Goal: Answer question/provide support: Share knowledge or assist other users

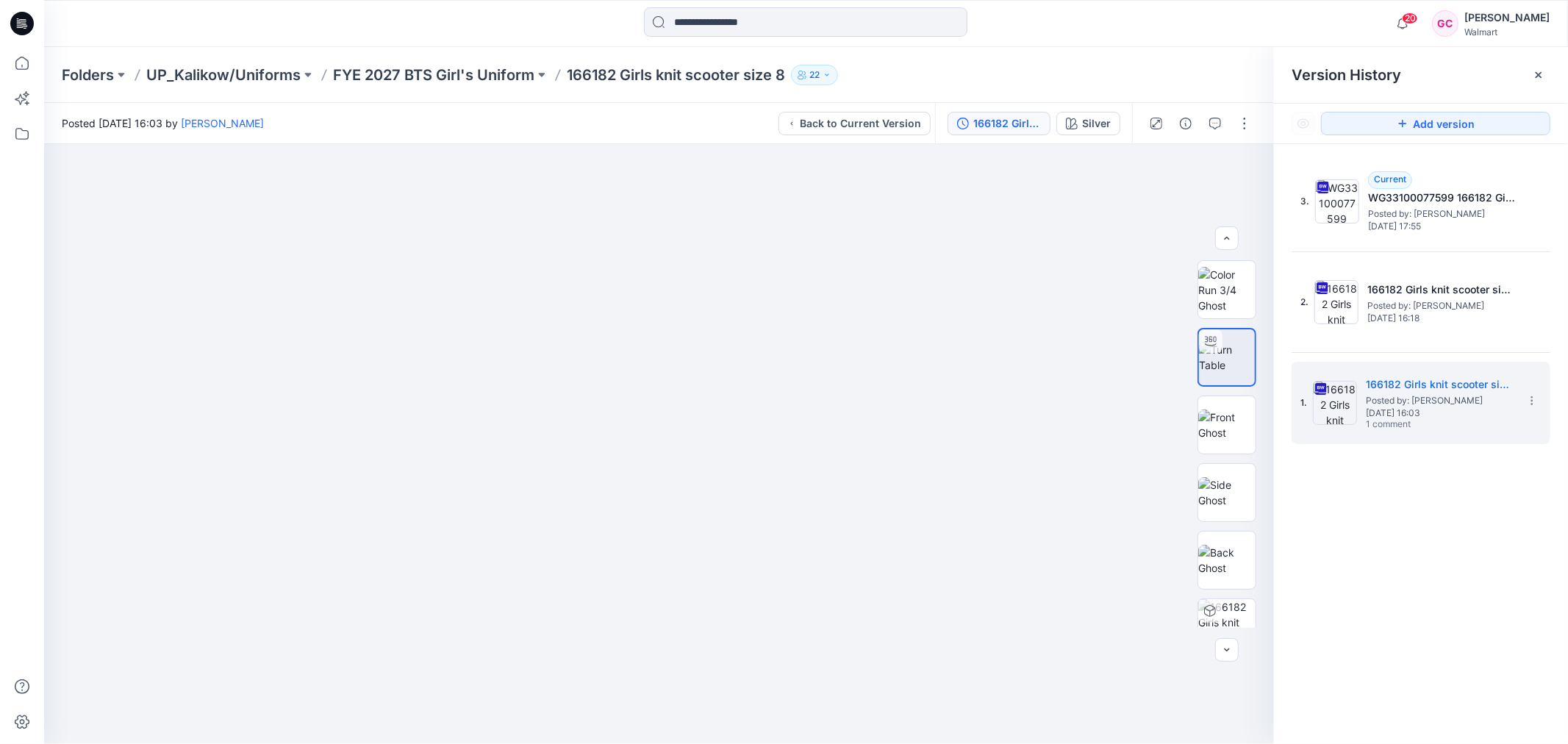
scroll to position [6, 0]
click at [1223, 120] on button "button" at bounding box center [1215, 123] width 24 height 24
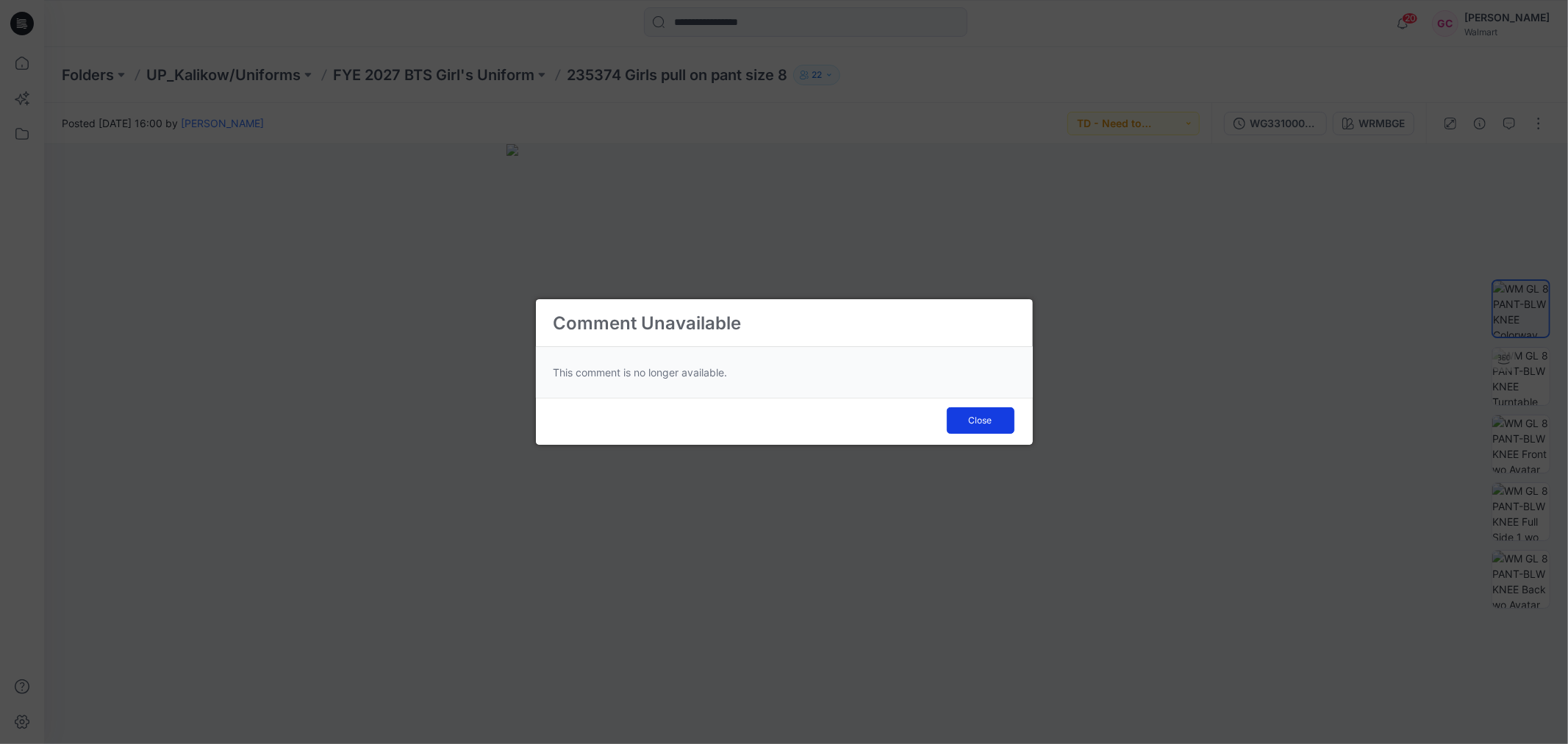
click at [969, 408] on button "Close" at bounding box center [981, 420] width 68 height 26
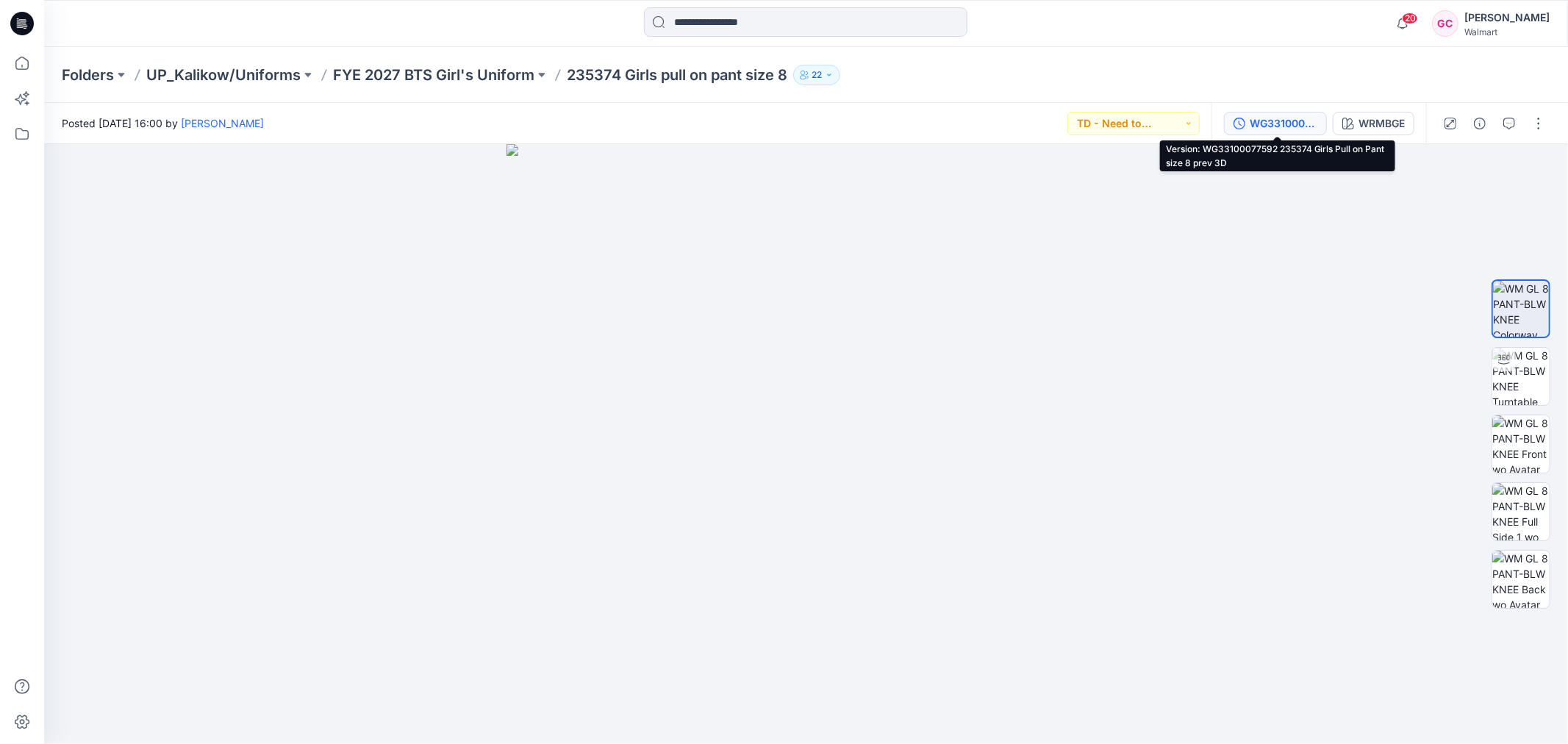
click at [1287, 123] on div "WG33100077592 235374 Girls Pull on Pant size 8 prev 3D" at bounding box center [1284, 123] width 68 height 16
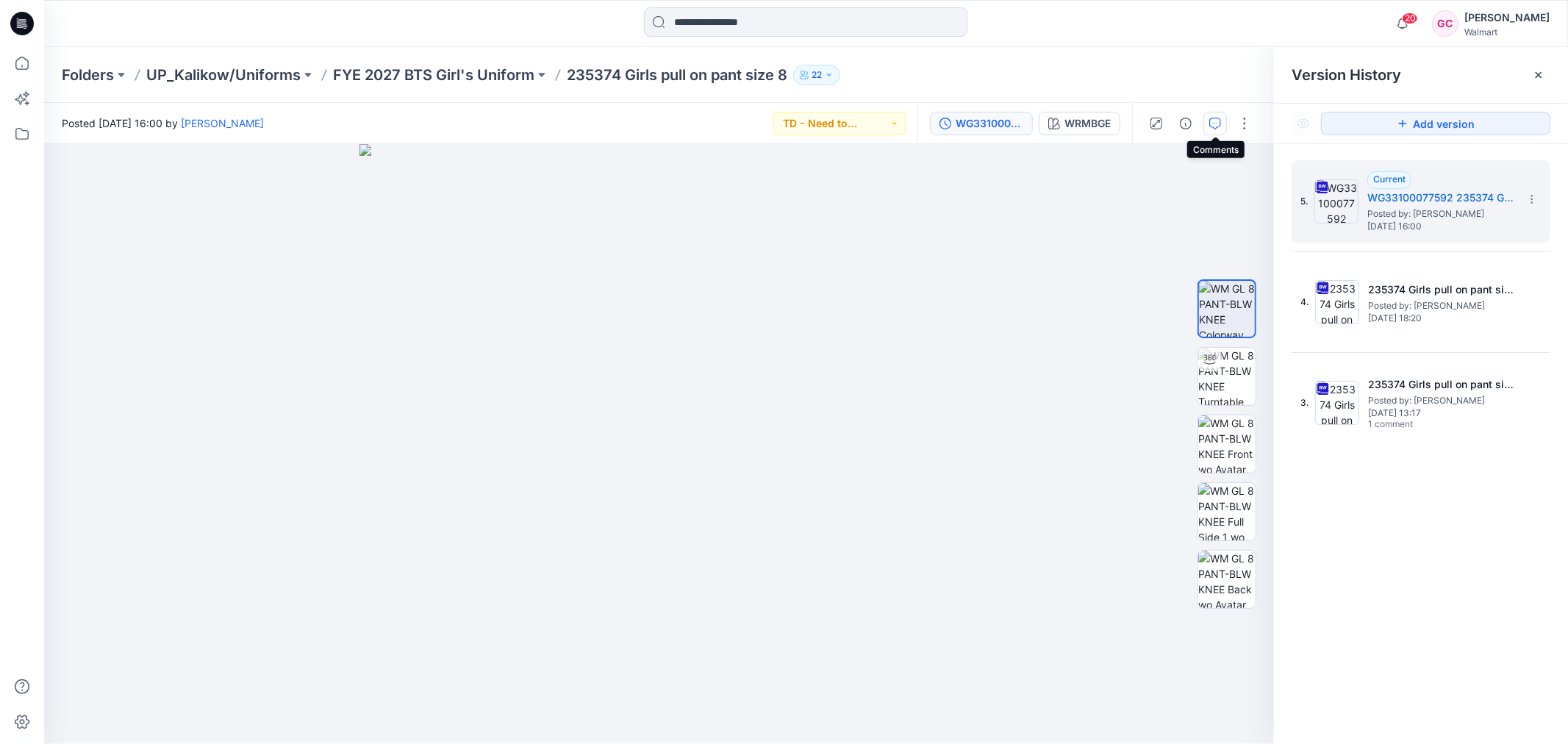
click at [1222, 125] on button "button" at bounding box center [1215, 123] width 24 height 24
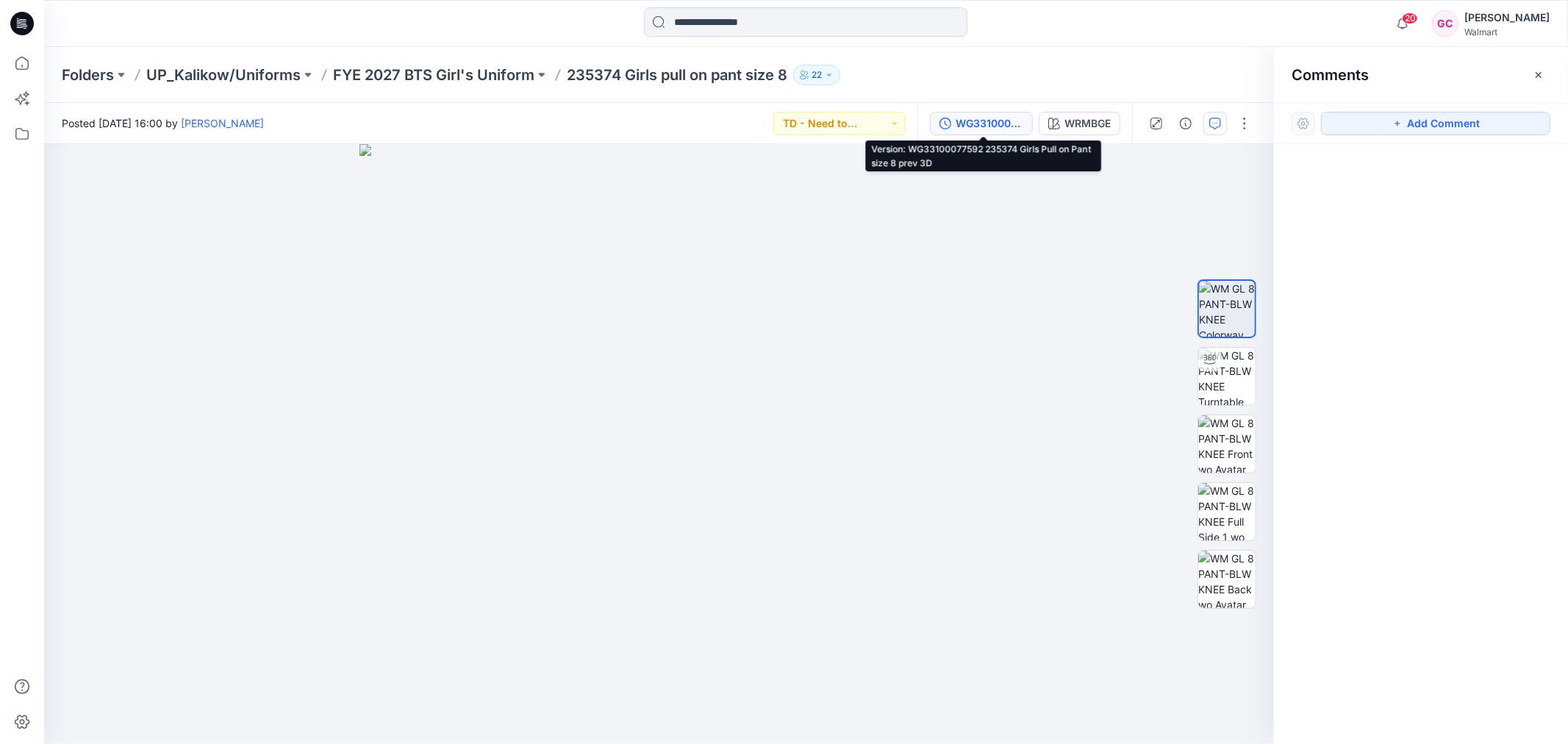
click at [991, 123] on div "WG33100077592 235374 Girls Pull on Pant size 8 prev 3D" at bounding box center [990, 123] width 68 height 16
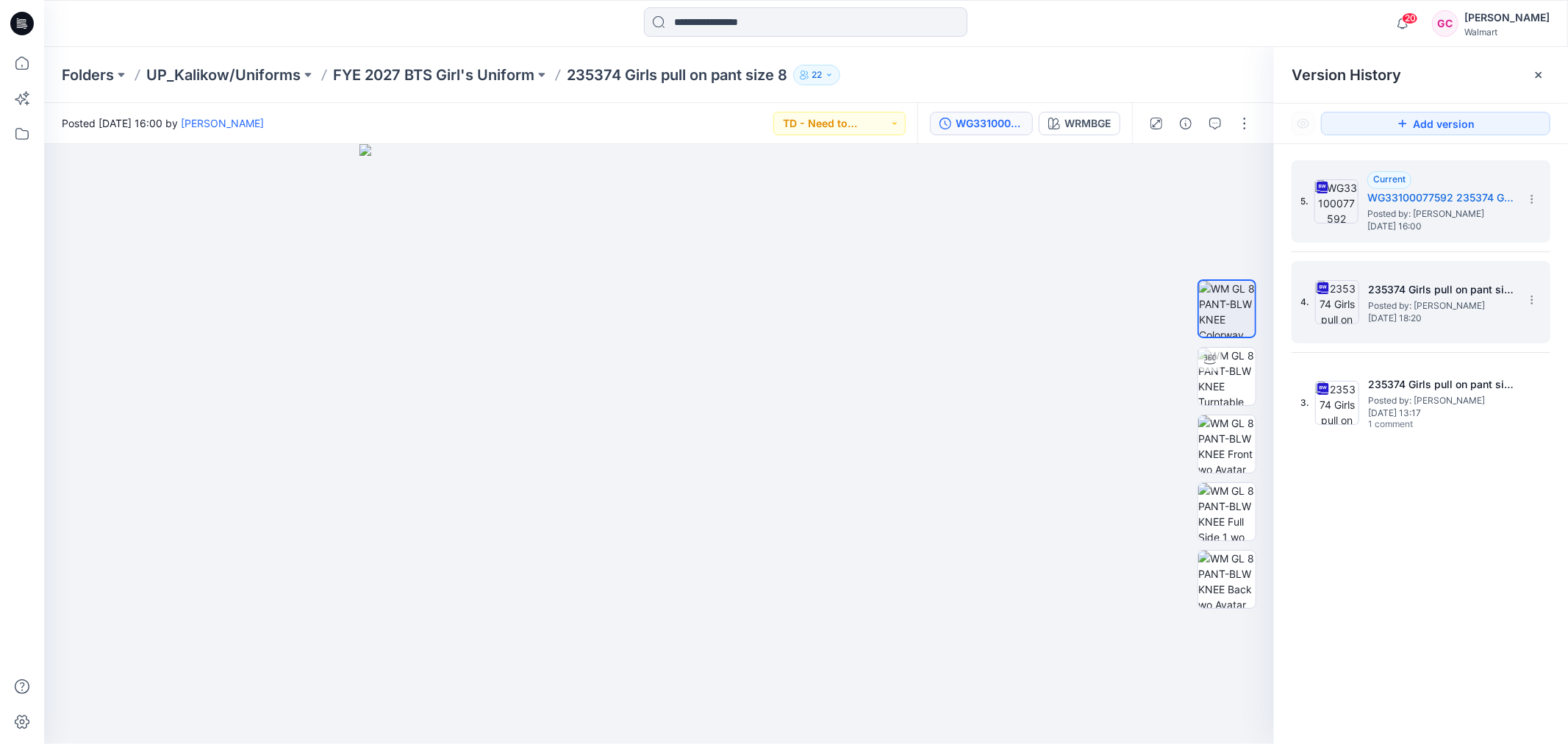
click at [1337, 291] on img at bounding box center [1338, 302] width 44 height 44
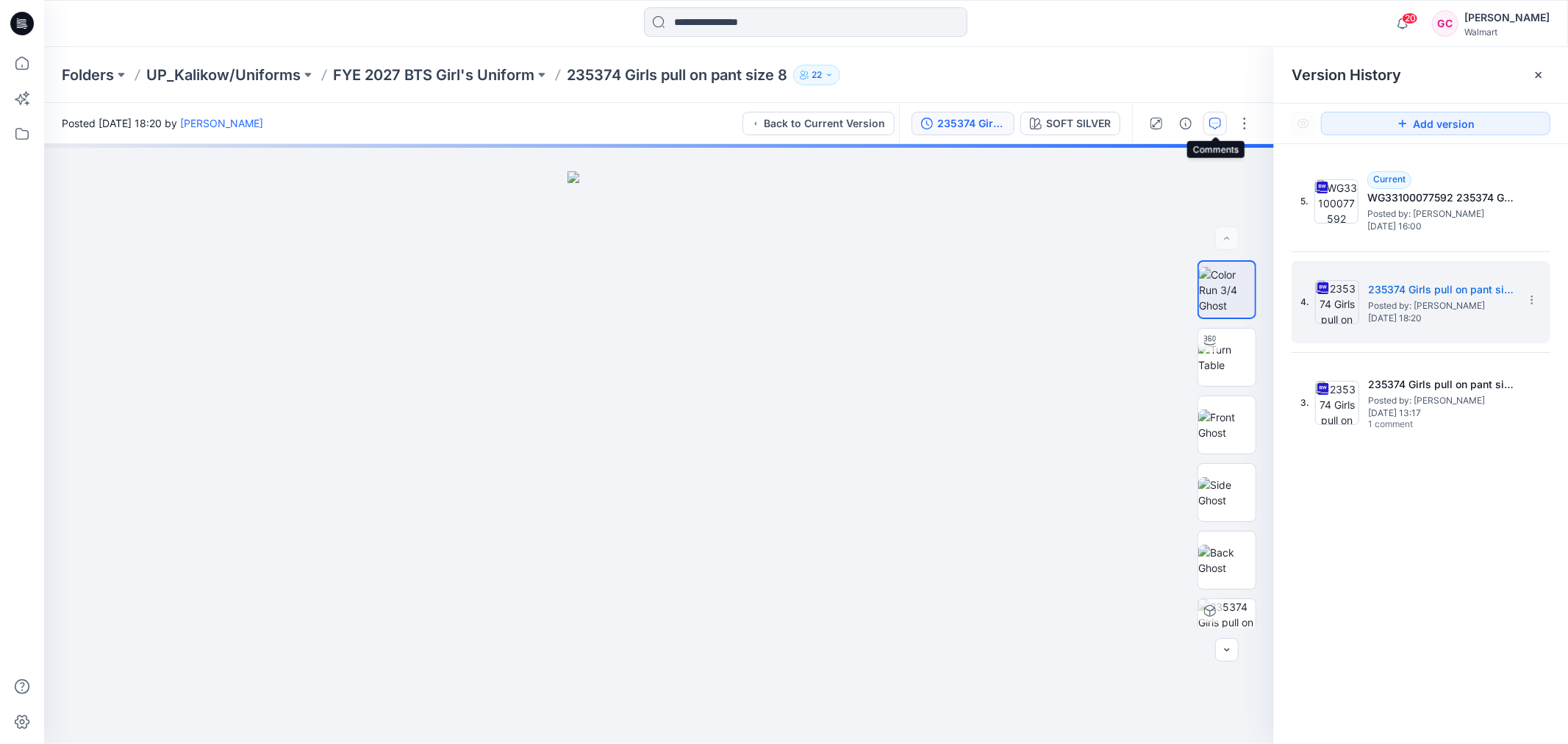
click at [1220, 124] on icon "button" at bounding box center [1215, 123] width 12 height 12
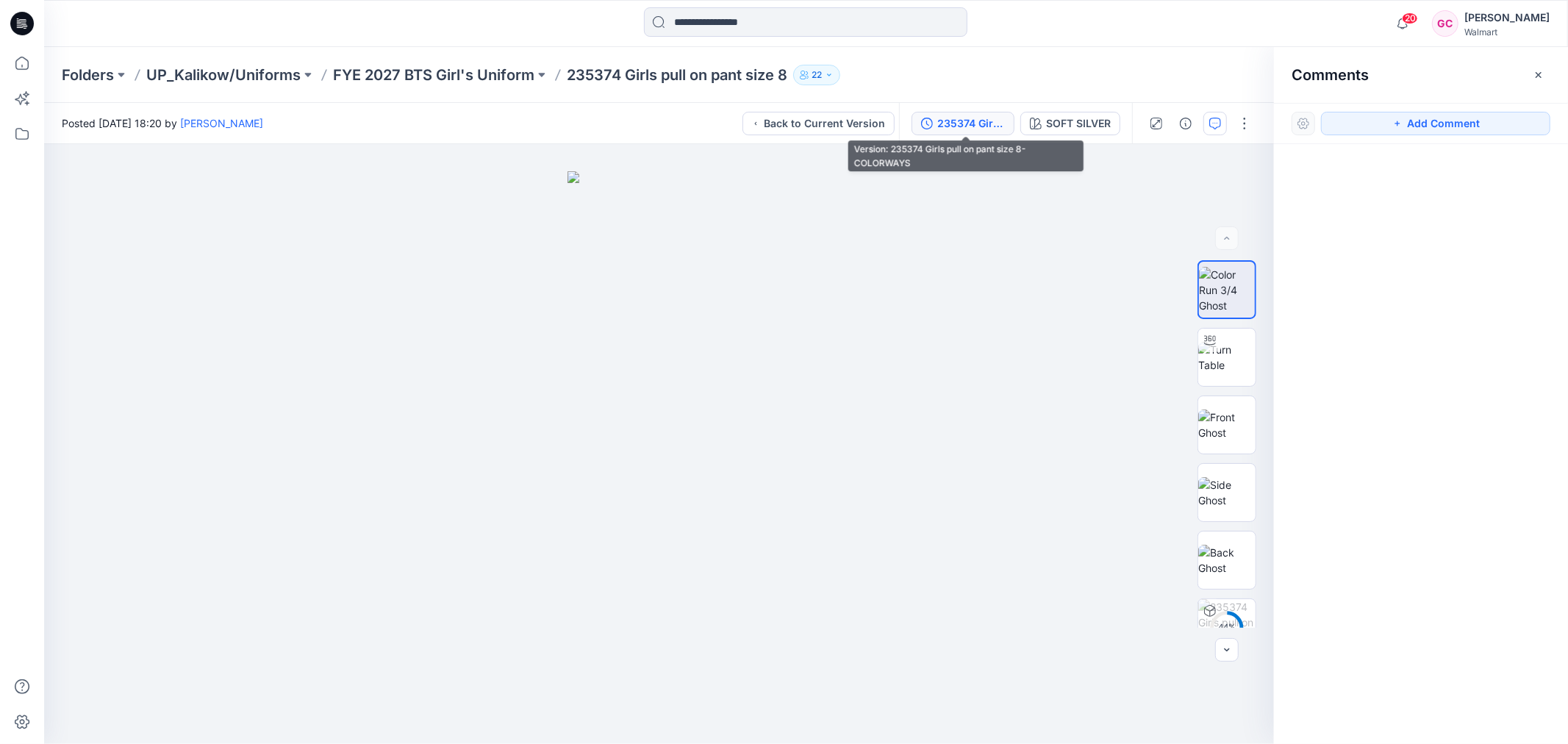
click at [971, 122] on div "235374 Girls pull on pant size 8-COLORWAYS" at bounding box center [972, 123] width 68 height 16
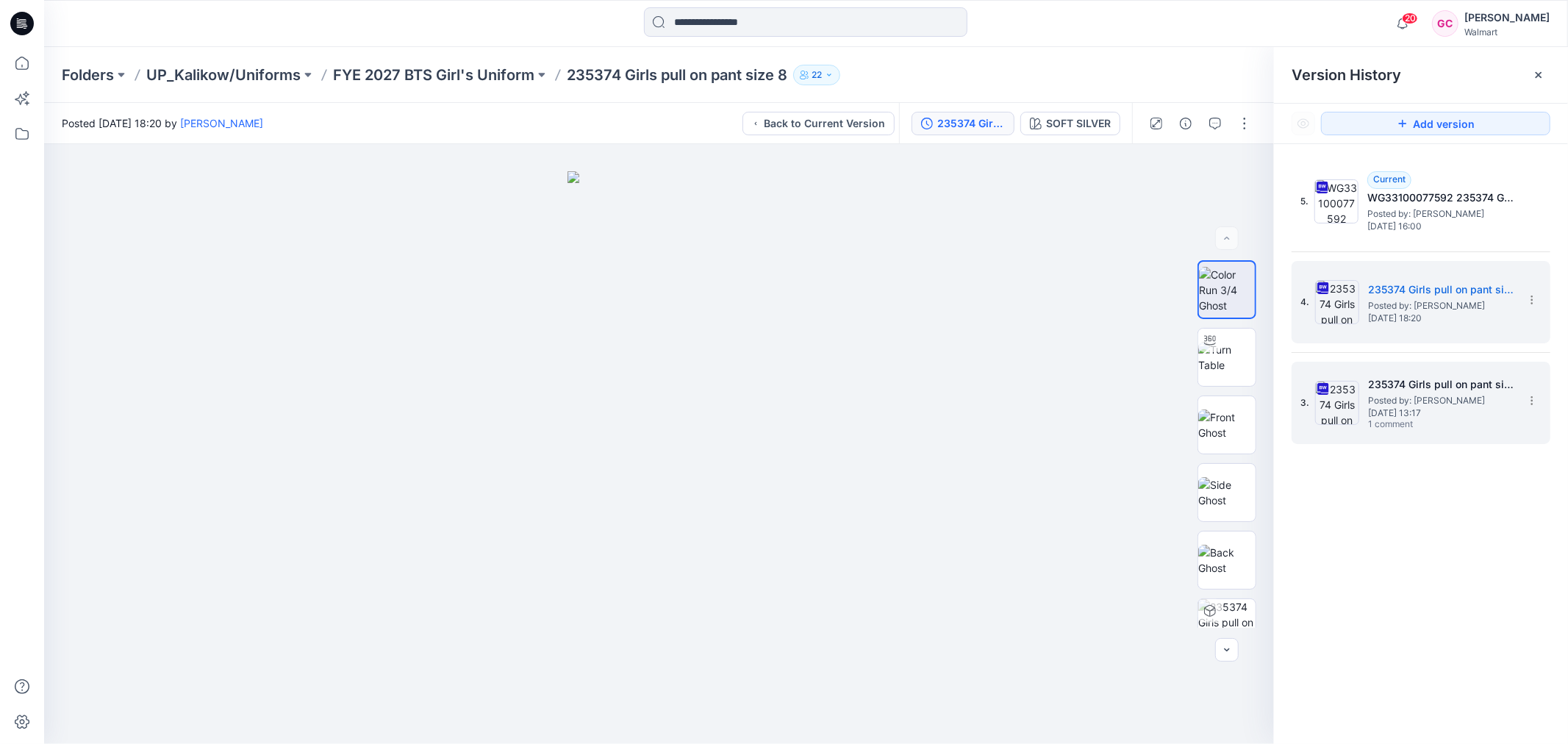
click at [1391, 414] on span "[DATE] 13:17" at bounding box center [1442, 413] width 147 height 10
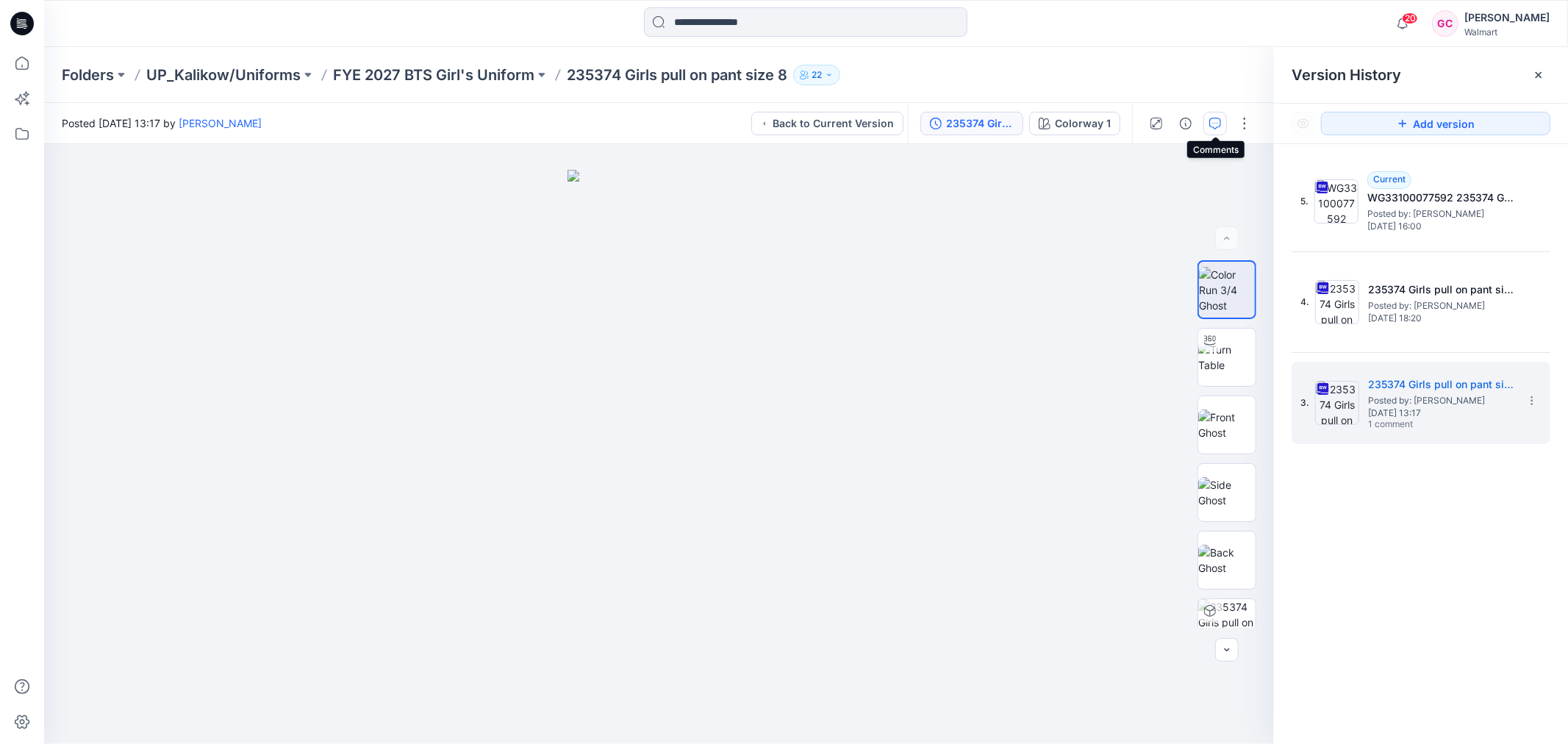
click at [1216, 122] on icon "button" at bounding box center [1215, 123] width 12 height 12
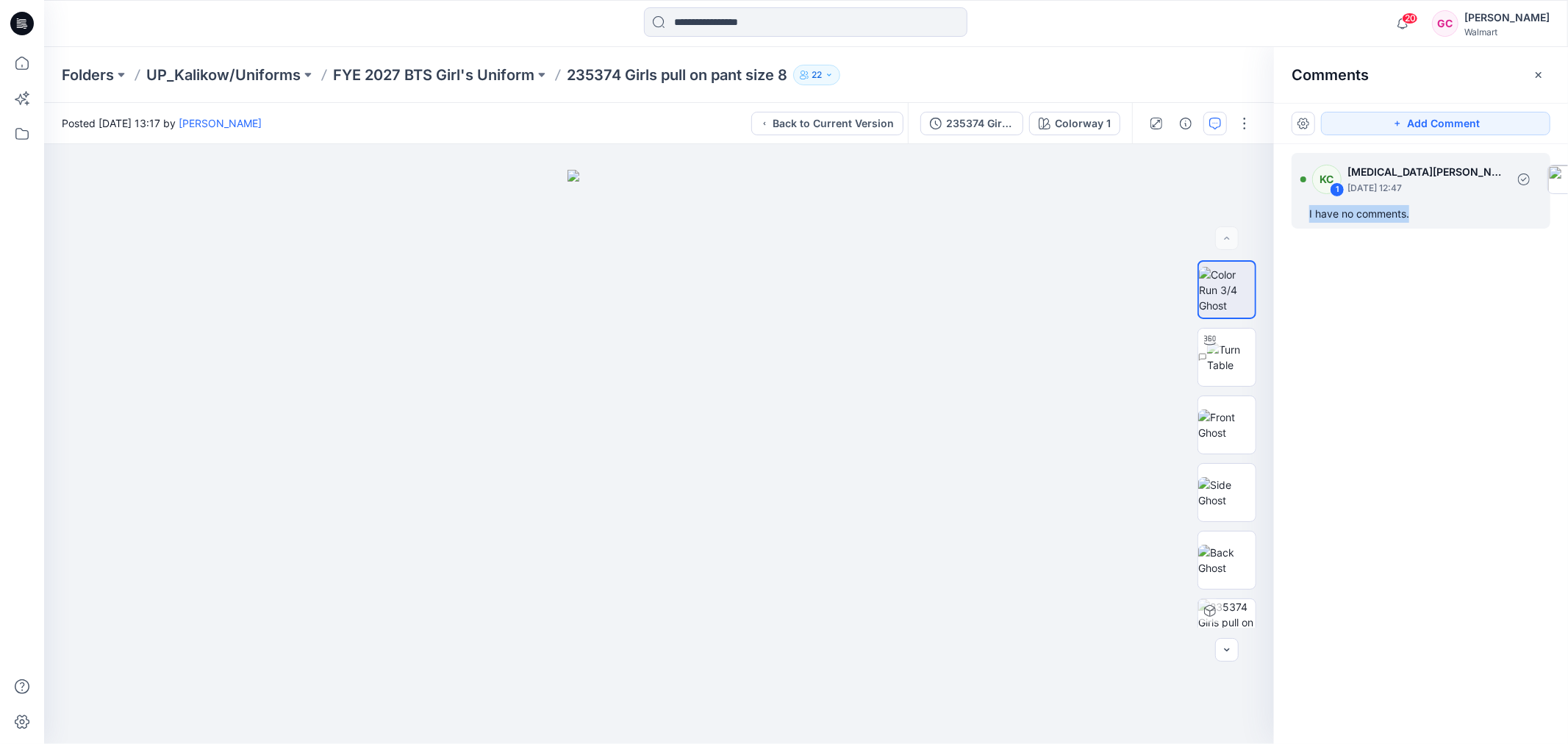
drag, startPoint x: 1412, startPoint y: 213, endPoint x: 1309, endPoint y: 206, distance: 103.2
click at [1309, 206] on div "KC 1 [MEDICAL_DATA][PERSON_NAME] [DATE] 12:47 I have no comments." at bounding box center [1421, 191] width 259 height 76
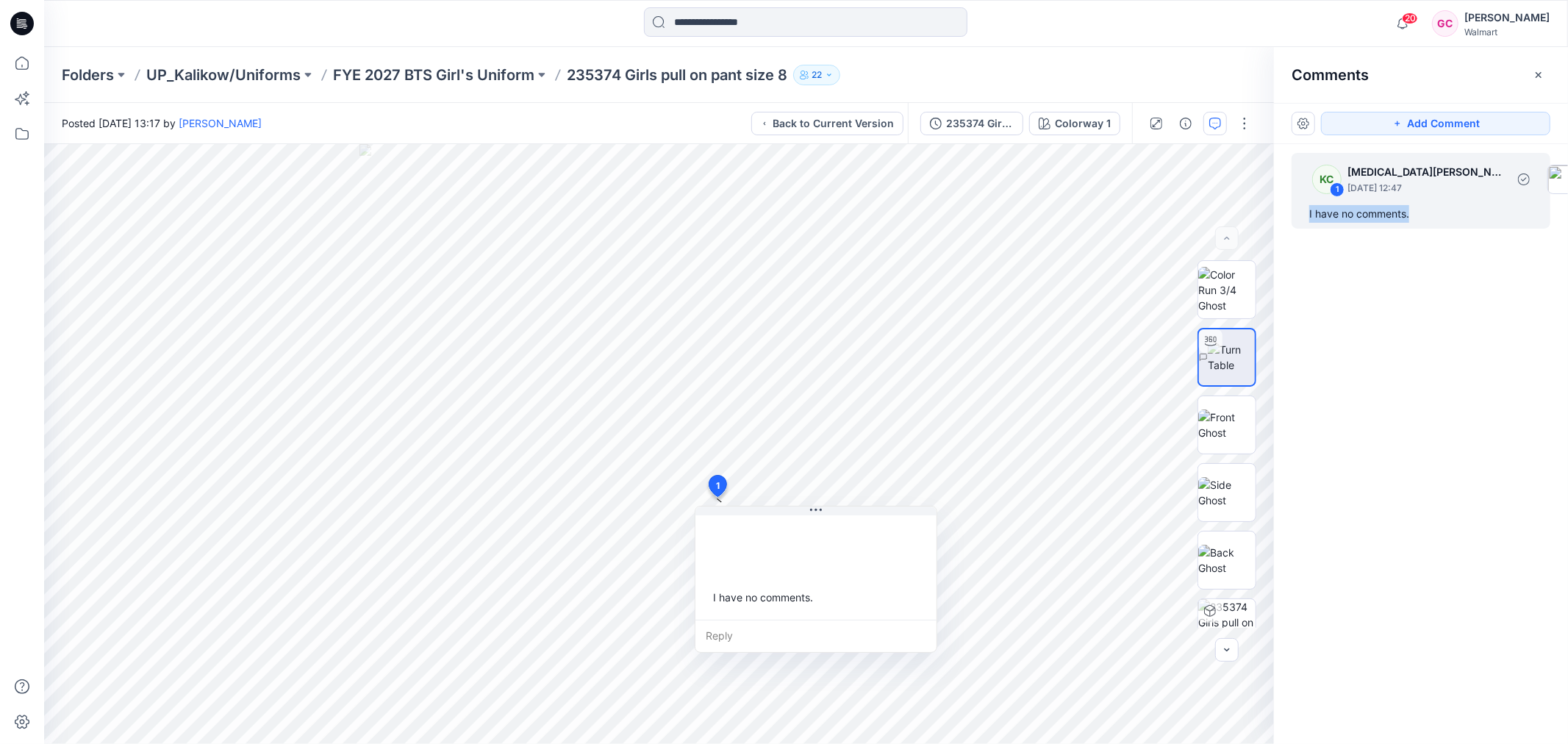
copy div "I have no comments."
